Goal: Obtain resource: Download file/media

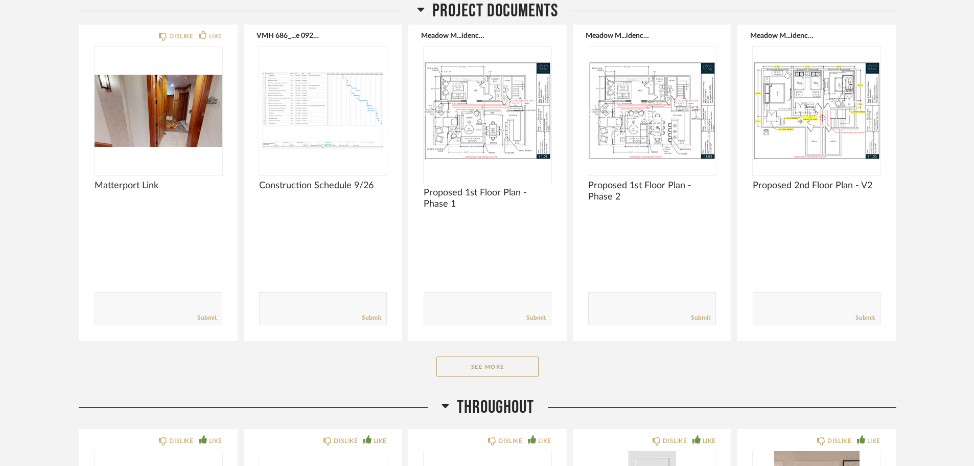
scroll to position [164, 0]
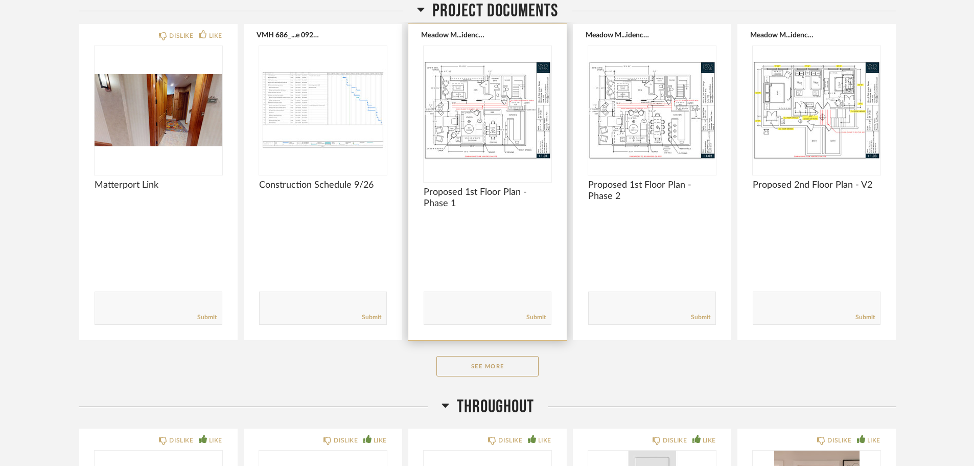
click at [487, 129] on img "0" at bounding box center [488, 110] width 128 height 128
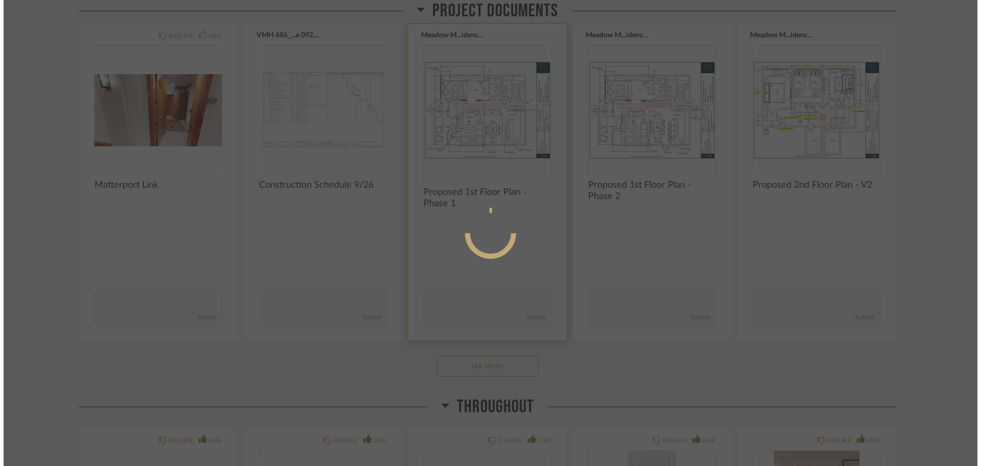
scroll to position [0, 0]
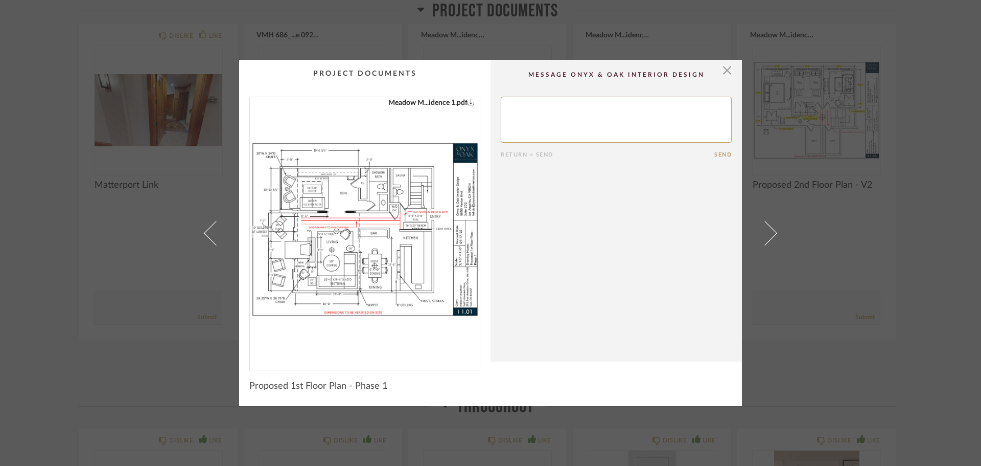
click at [468, 103] on icon "0" at bounding box center [471, 101] width 7 height 7
click at [726, 67] on span "button" at bounding box center [727, 70] width 20 height 20
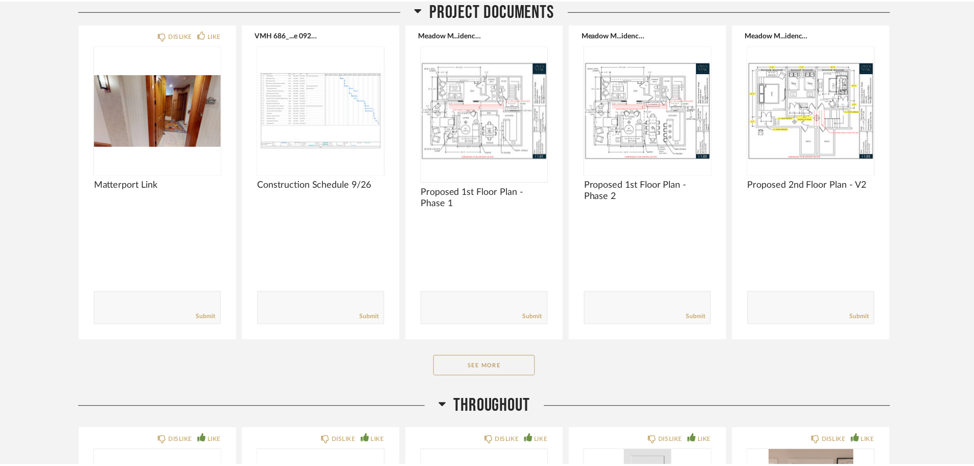
scroll to position [164, 0]
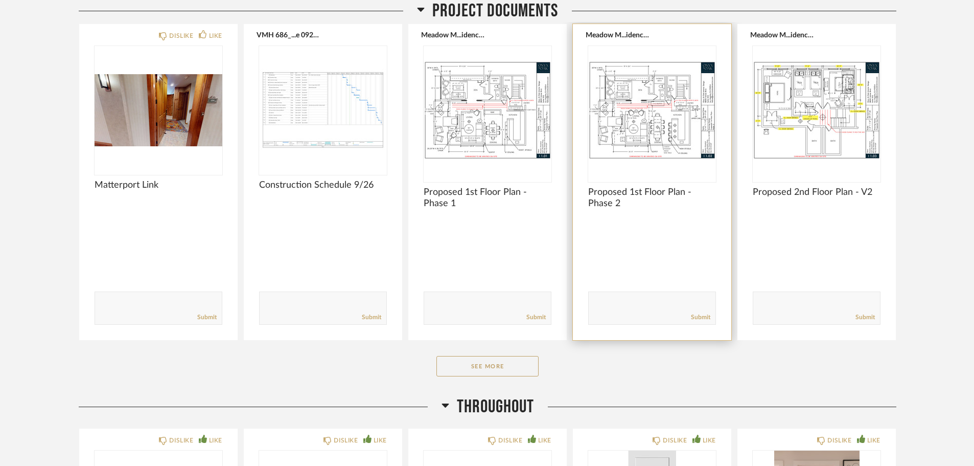
click at [664, 132] on img "0" at bounding box center [652, 110] width 128 height 128
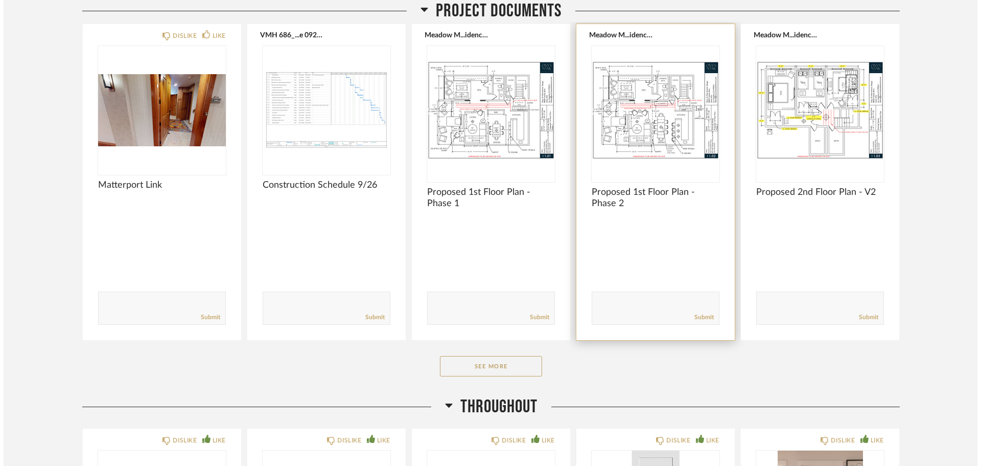
scroll to position [0, 0]
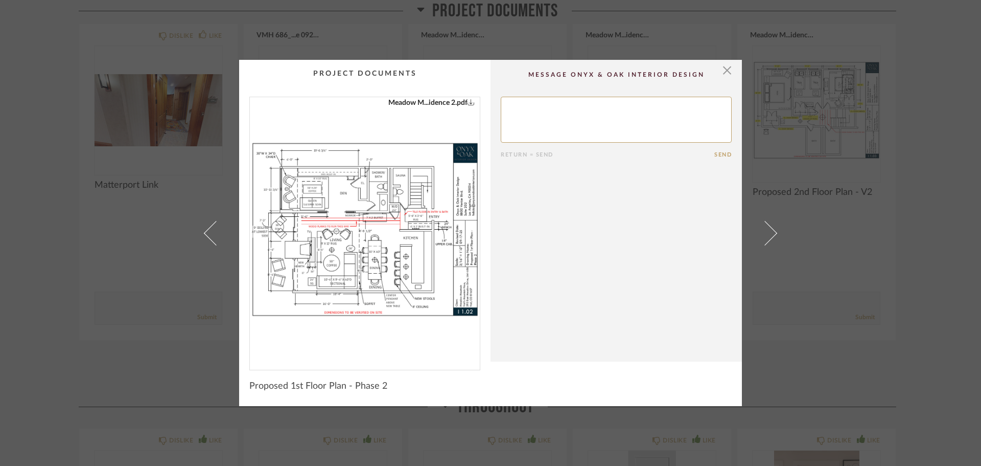
click at [468, 102] on icon "0" at bounding box center [471, 101] width 7 height 7
click at [824, 212] on div "× Meadow M...idence 2.pdf Return = Send Send Proposed 1st Floor Plan - Phase 2" at bounding box center [490, 233] width 981 height 466
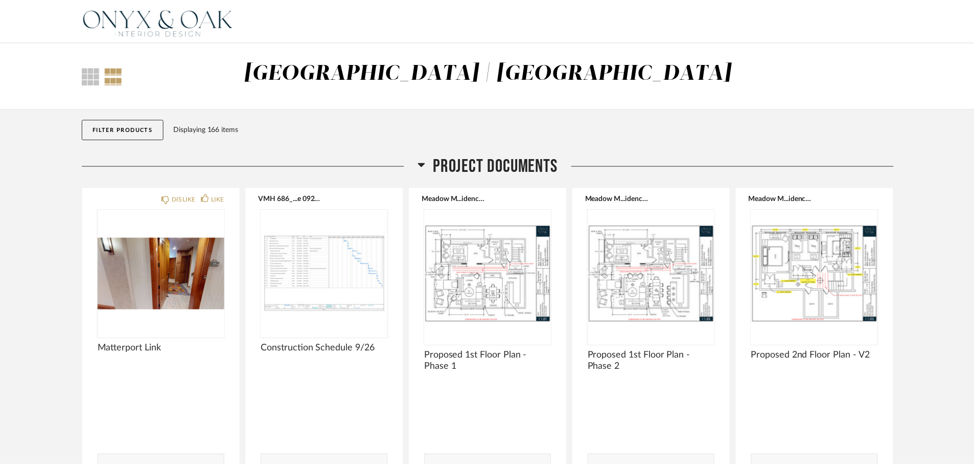
scroll to position [164, 0]
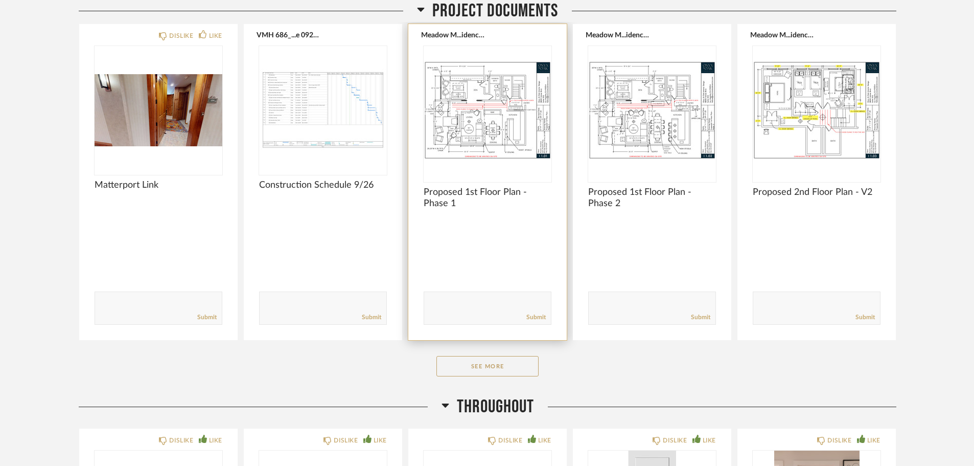
click at [488, 153] on img "0" at bounding box center [488, 110] width 128 height 128
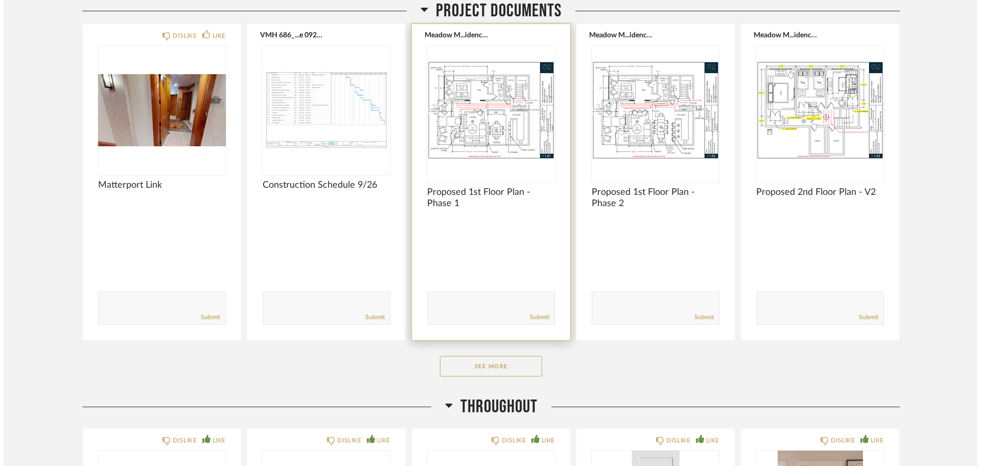
scroll to position [0, 0]
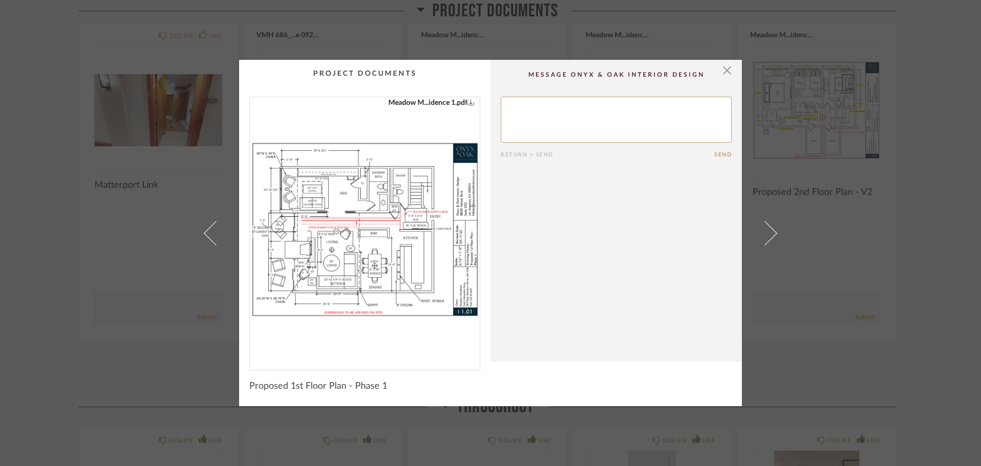
click at [811, 241] on div "× Meadow M...idence 1.pdf Return = Send Send Proposed 1st Floor Plan - Phase 1" at bounding box center [490, 233] width 981 height 466
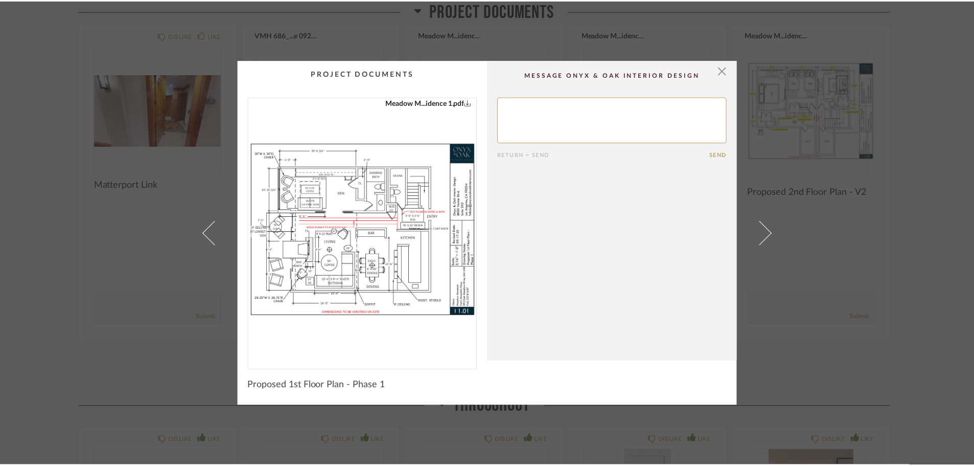
scroll to position [164, 0]
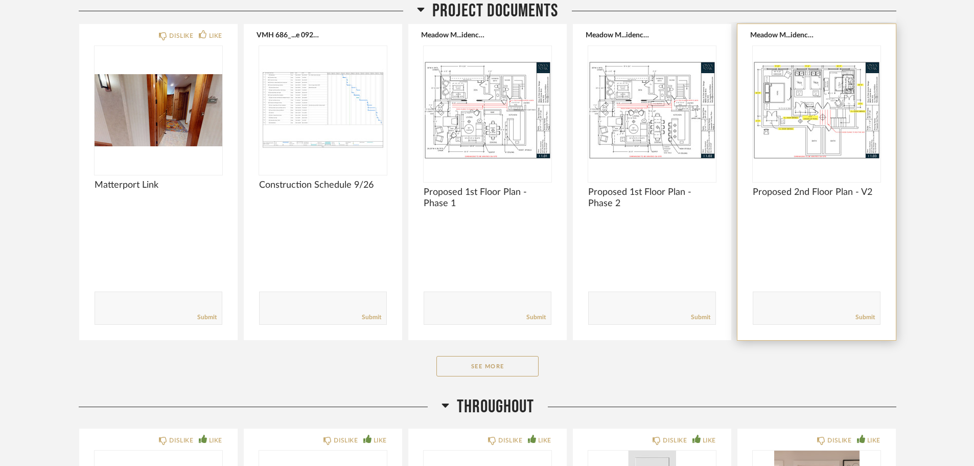
click at [834, 81] on img "0" at bounding box center [817, 110] width 128 height 128
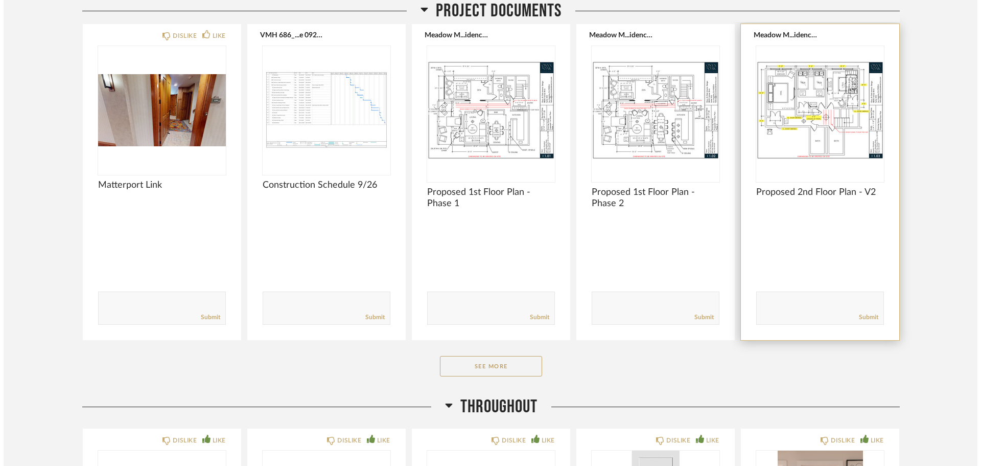
scroll to position [0, 0]
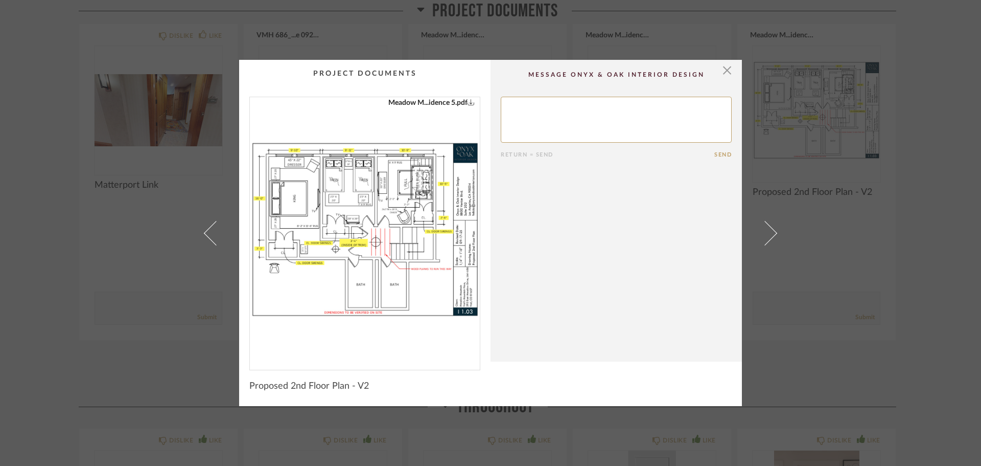
click at [468, 102] on icon "0" at bounding box center [471, 101] width 7 height 7
